Goal: Navigation & Orientation: Find specific page/section

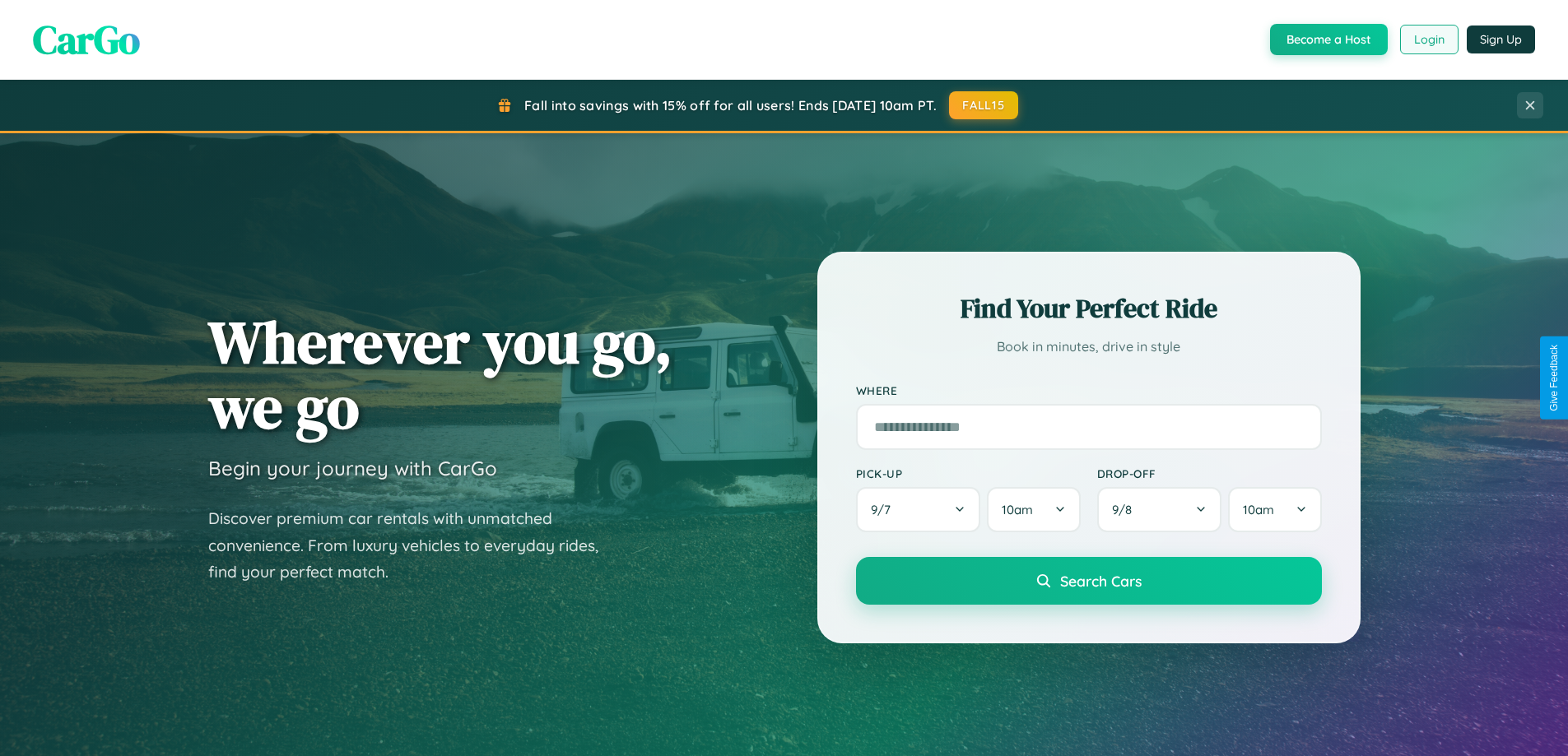
click at [1428, 40] on button "Login" at bounding box center [1429, 40] width 59 height 30
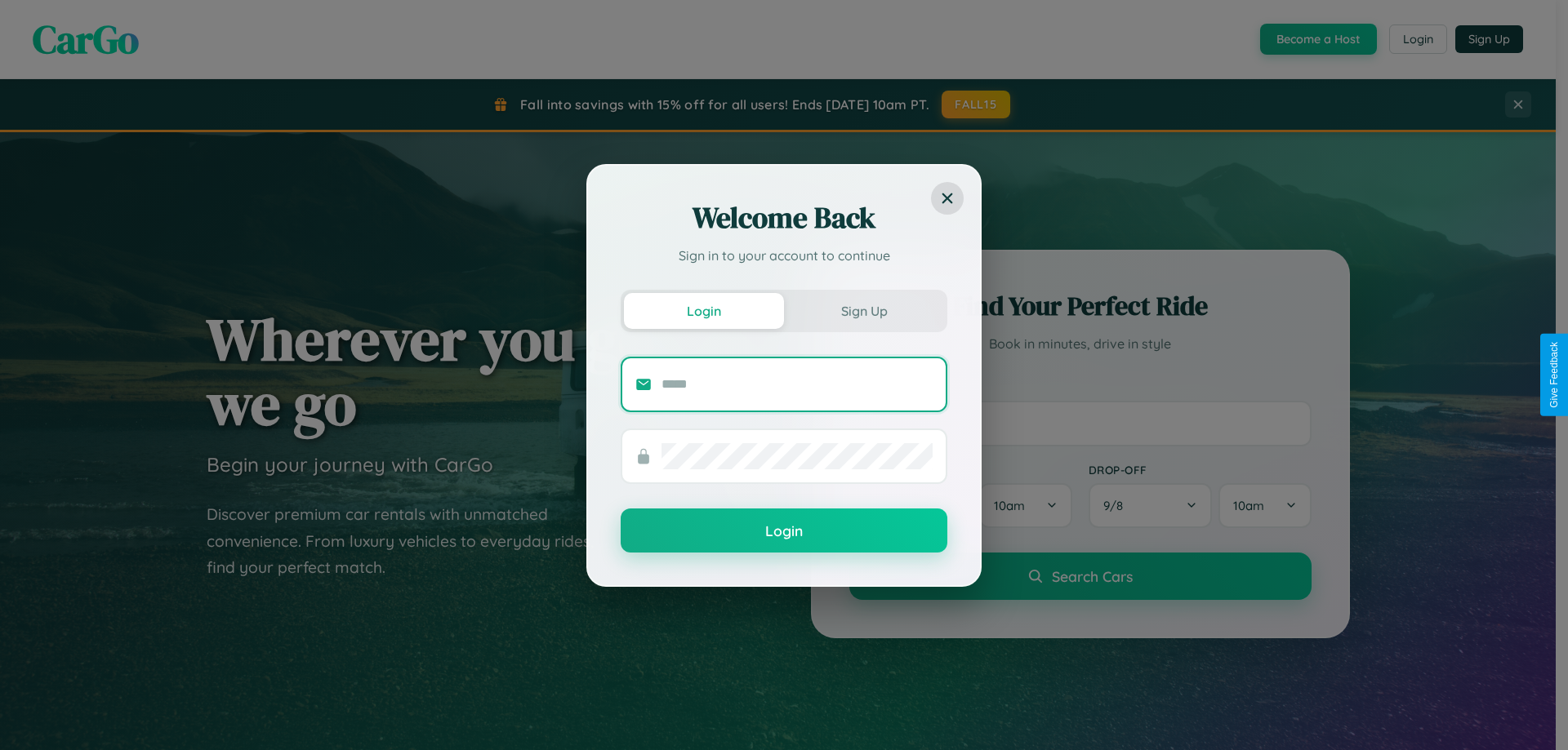
click at [797, 384] on input "text" at bounding box center [797, 384] width 271 height 26
type input "**********"
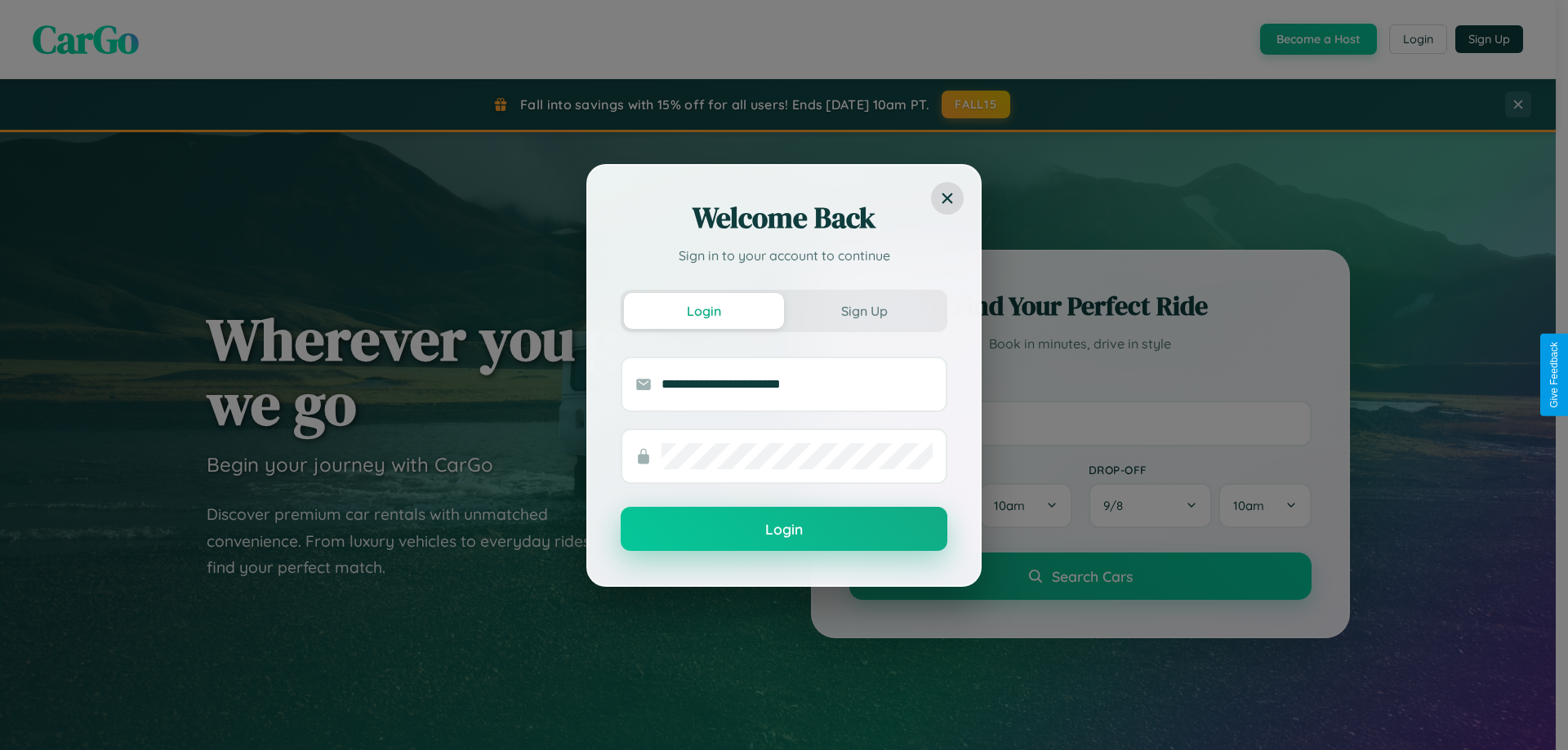
click at [784, 530] on button "Login" at bounding box center [784, 529] width 326 height 44
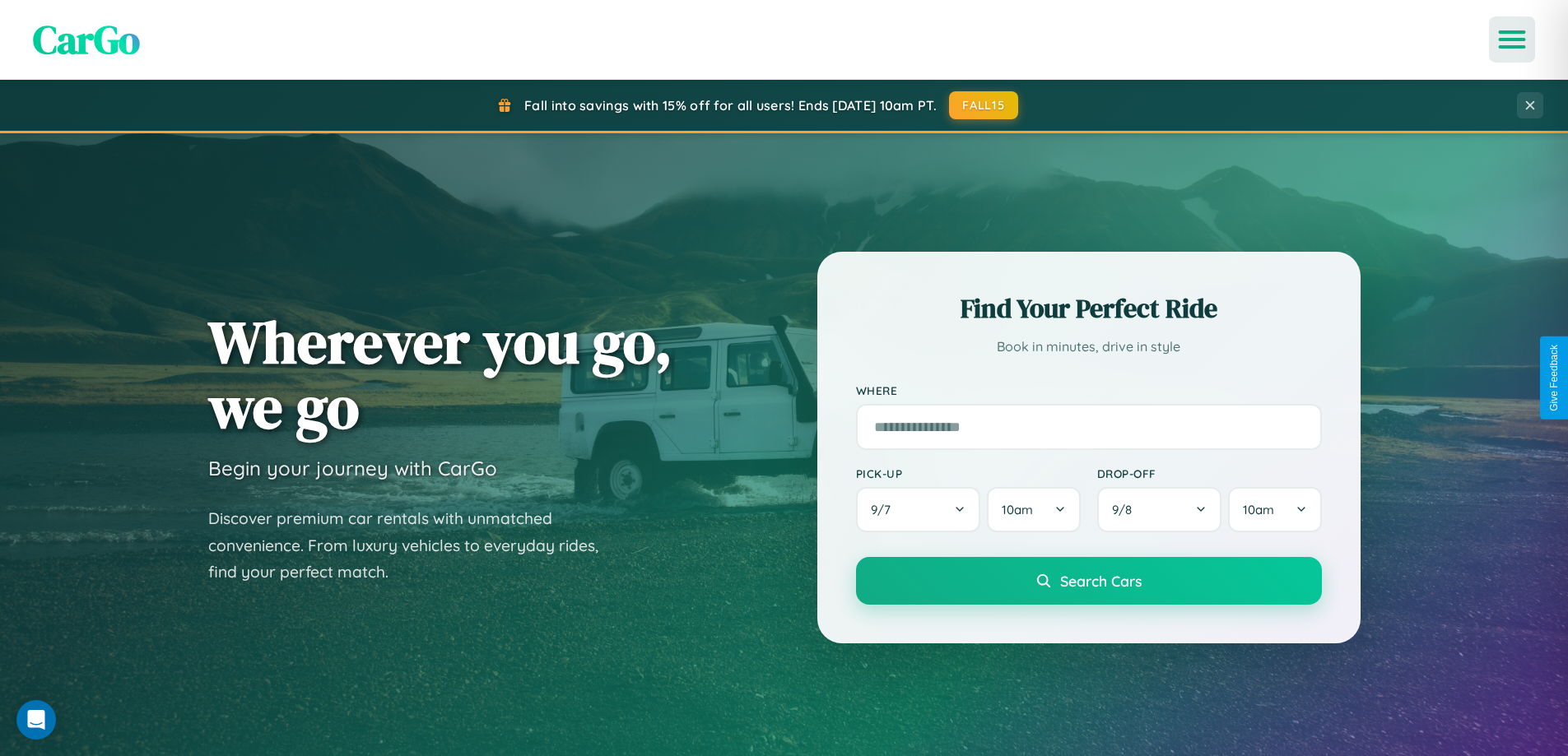
click at [1513, 40] on icon "Open menu" at bounding box center [1513, 40] width 24 height 15
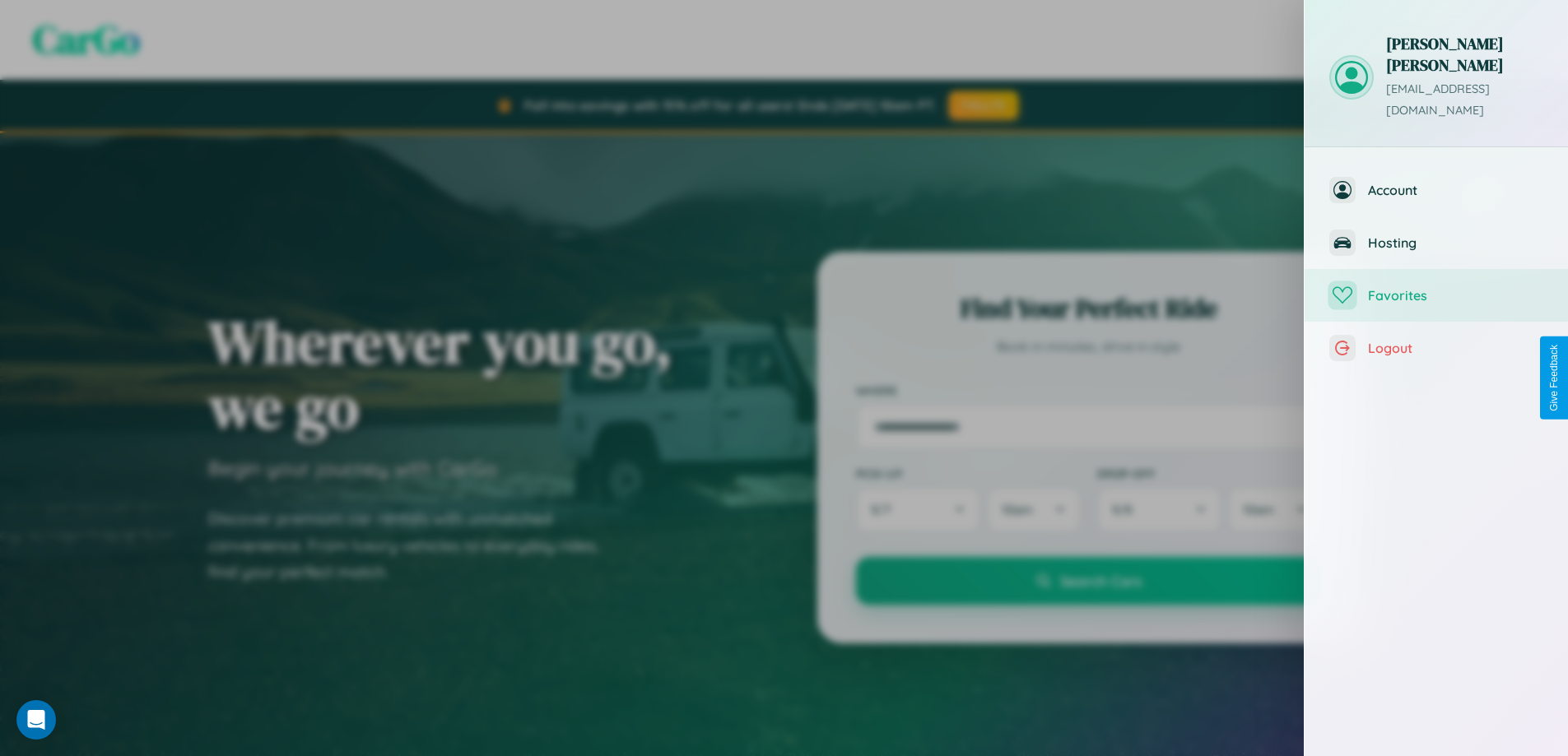
click at [1437, 288] on span "Favorites" at bounding box center [1456, 296] width 175 height 17
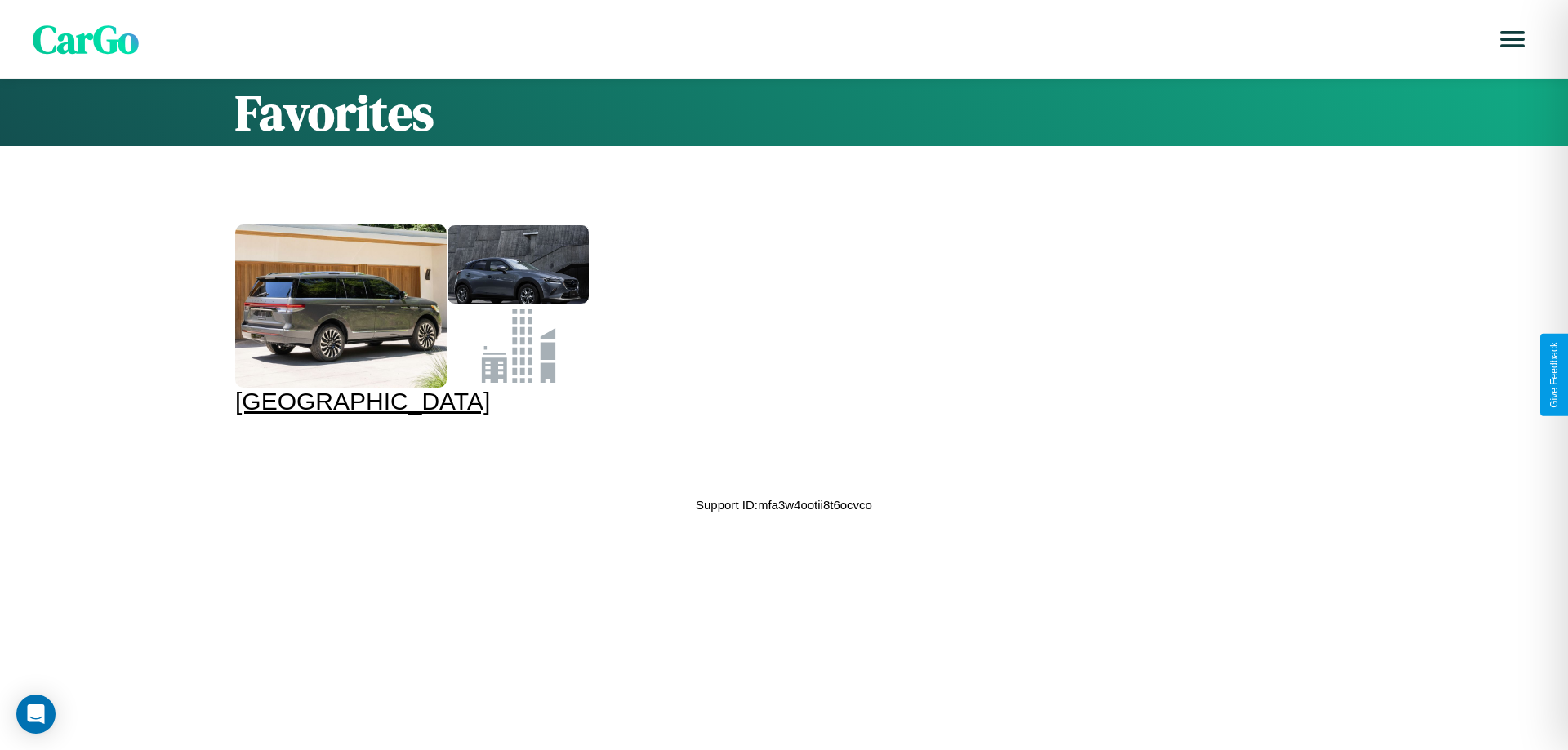
click at [409, 320] on div at bounding box center [341, 306] width 212 height 163
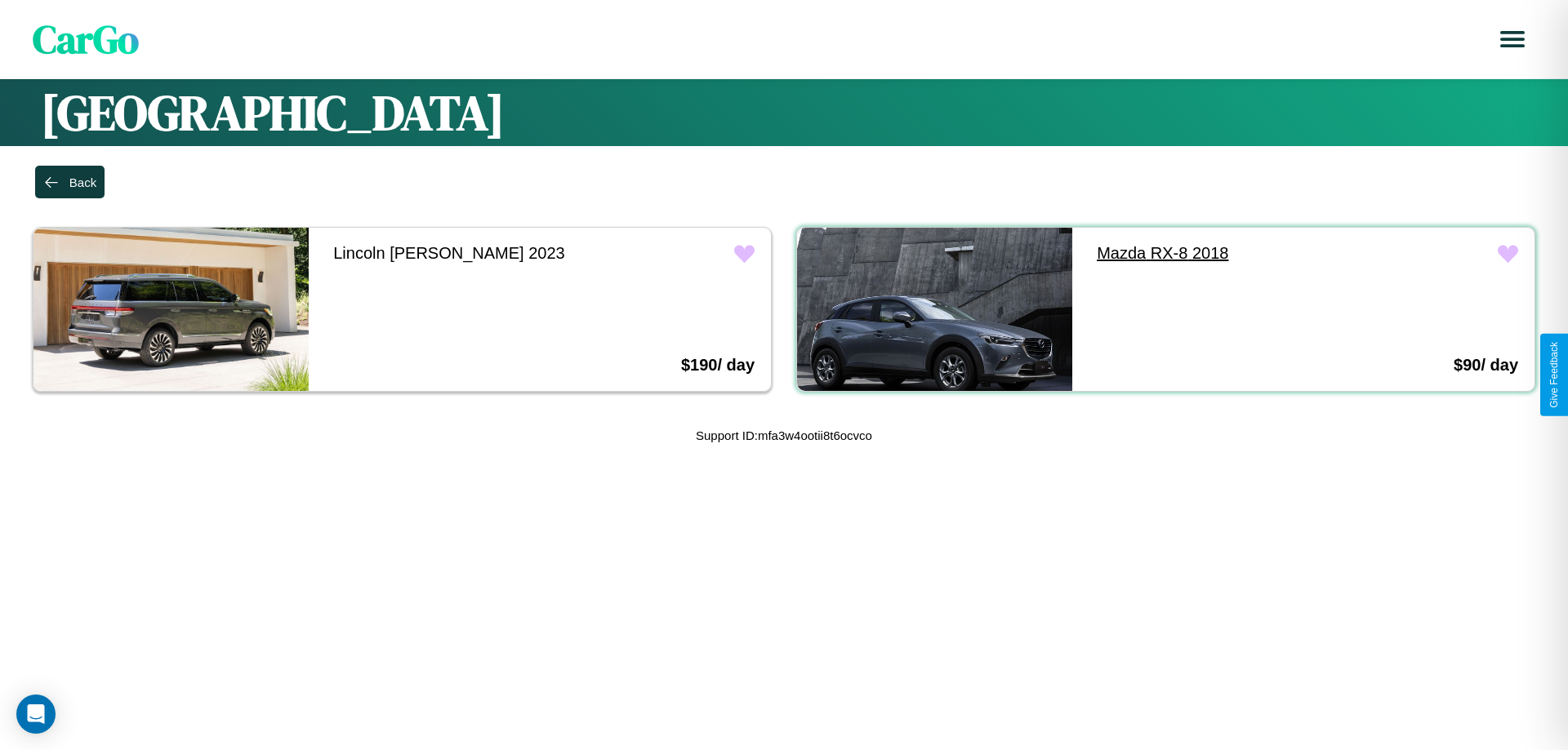
click at [1208, 253] on link "Mazda RX-8 2018" at bounding box center [1219, 253] width 276 height 52
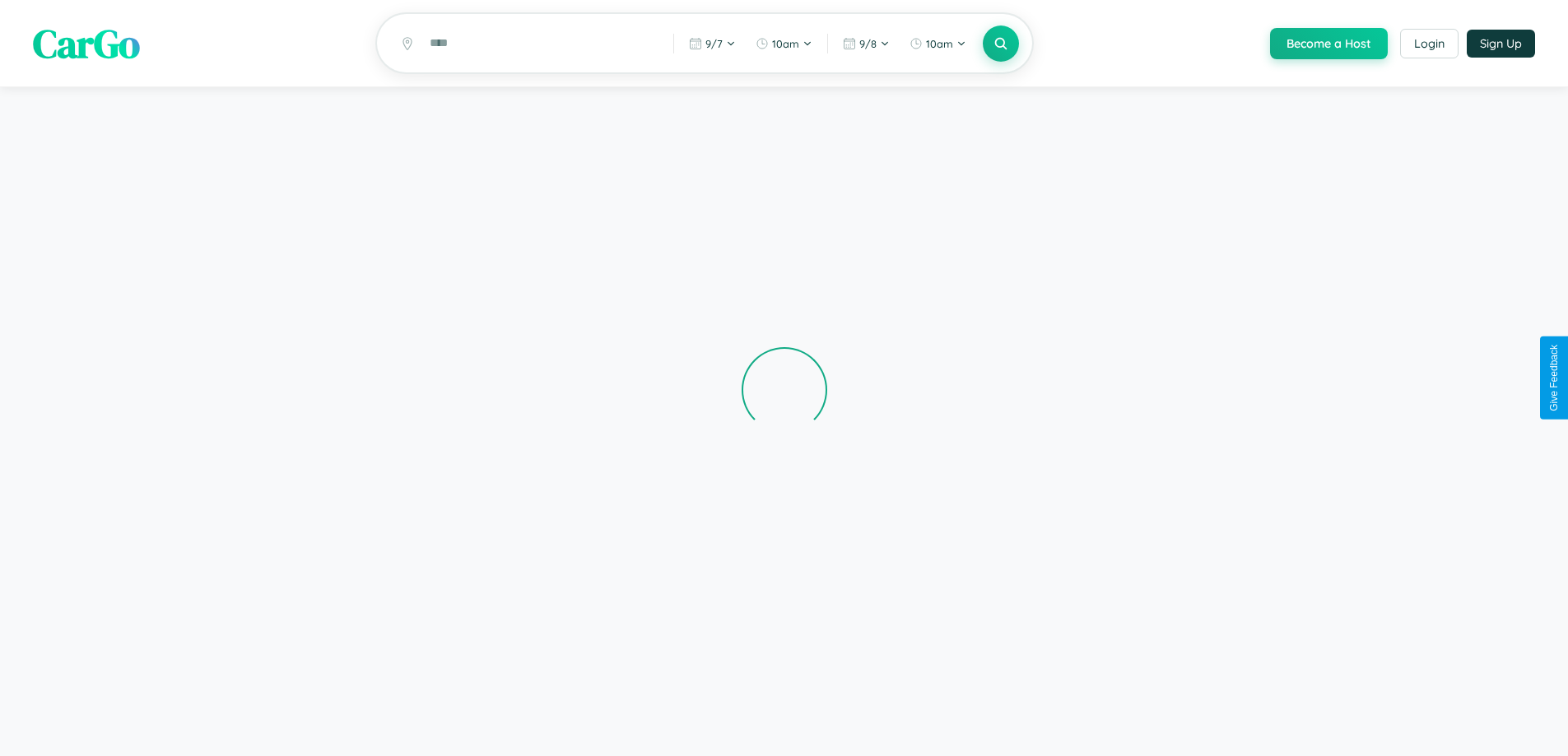
scroll to position [112, 0]
